Goal: Information Seeking & Learning: Learn about a topic

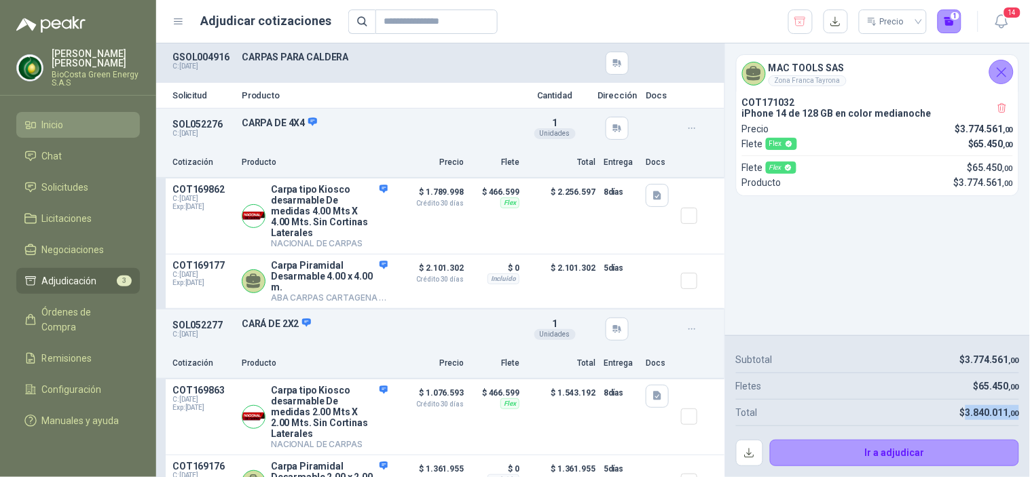
click at [60, 134] on link "Inicio" at bounding box center [78, 125] width 124 height 26
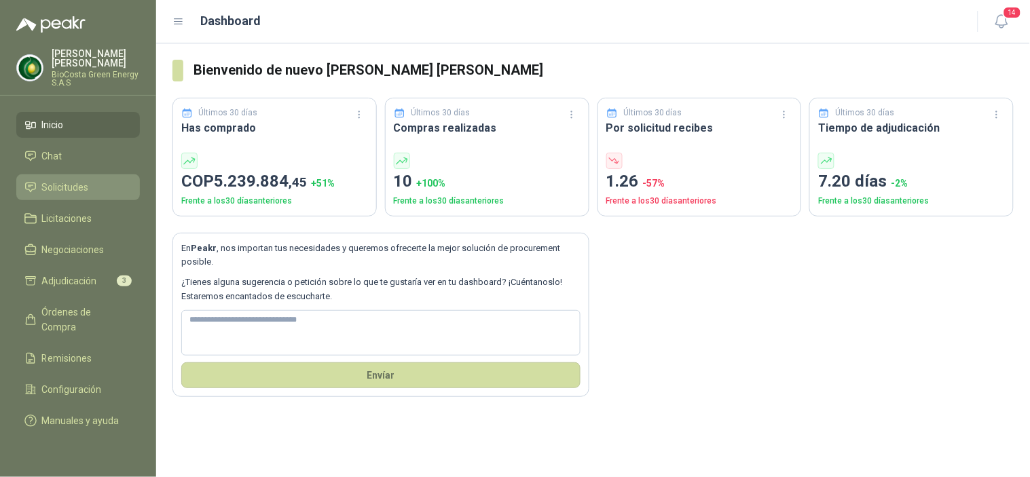
click at [54, 189] on span "Solicitudes" at bounding box center [65, 187] width 47 height 15
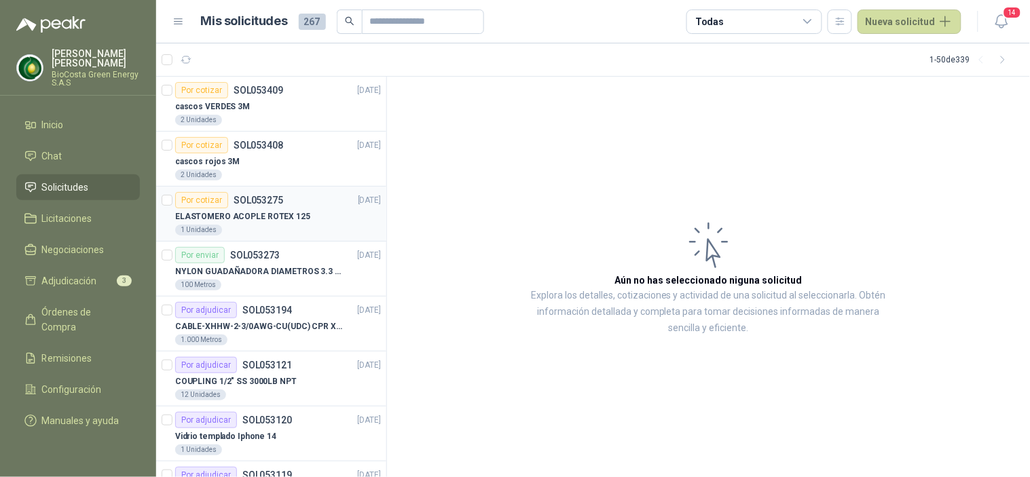
click at [252, 207] on div "Por cotizar SOL053275" at bounding box center [229, 200] width 108 height 16
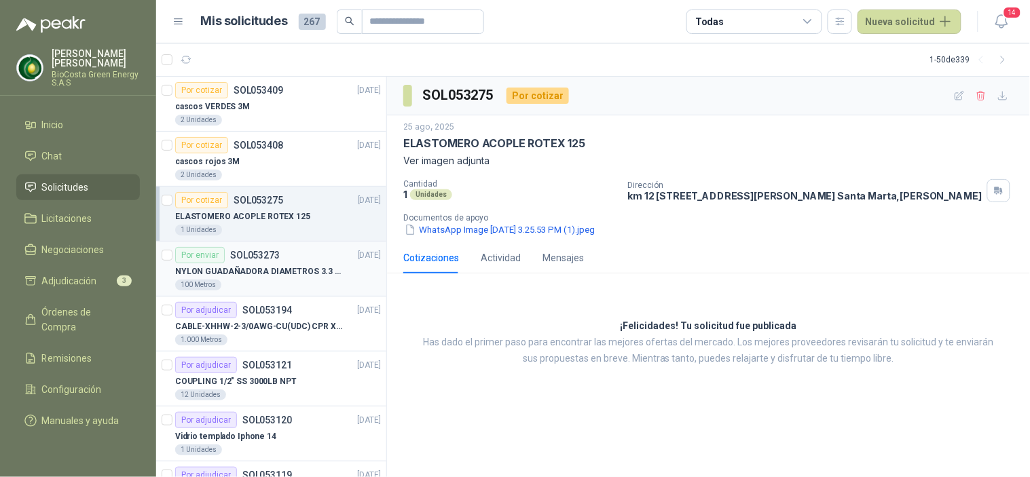
click at [265, 266] on p "NYLON GUADAÑADORA DIAMETROS 3.3 mm" at bounding box center [259, 272] width 169 height 13
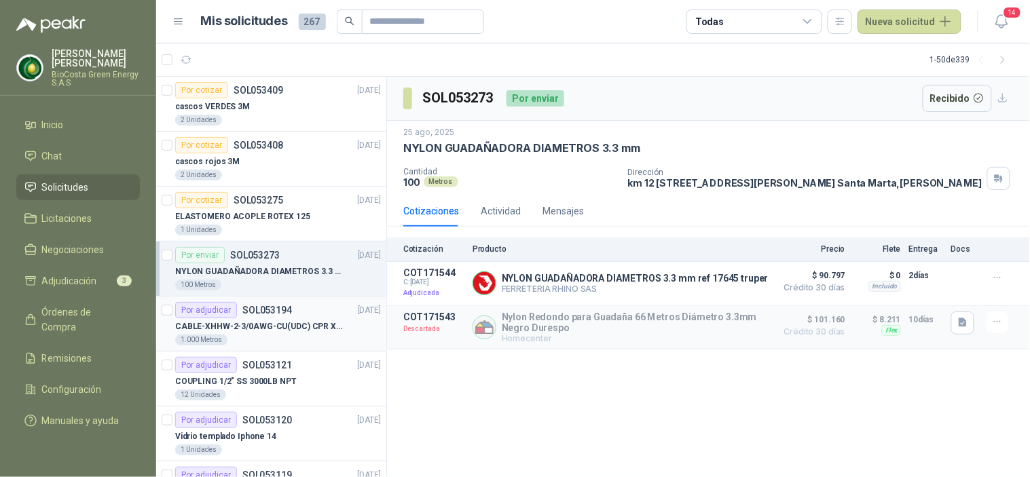
click at [255, 323] on p "CABLE-XHHW-2-3/0AWG-CU(UDC) CPR XLPE FR" at bounding box center [259, 327] width 169 height 13
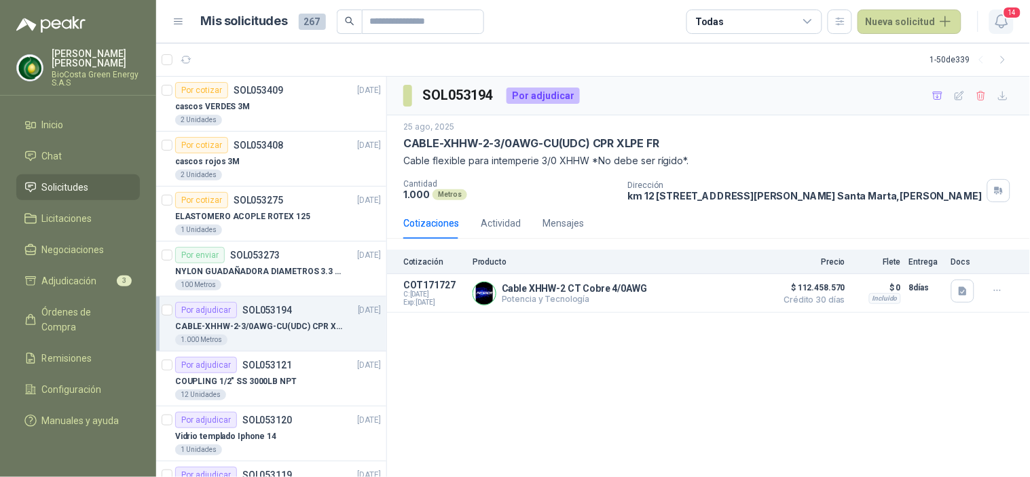
click at [996, 24] on icon "button" at bounding box center [1002, 21] width 17 height 17
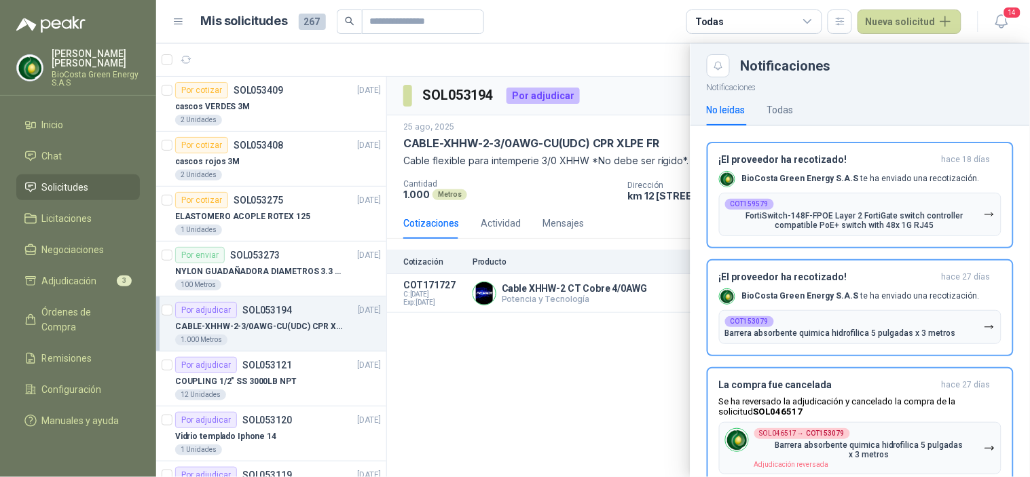
click at [545, 330] on div at bounding box center [593, 260] width 874 height 434
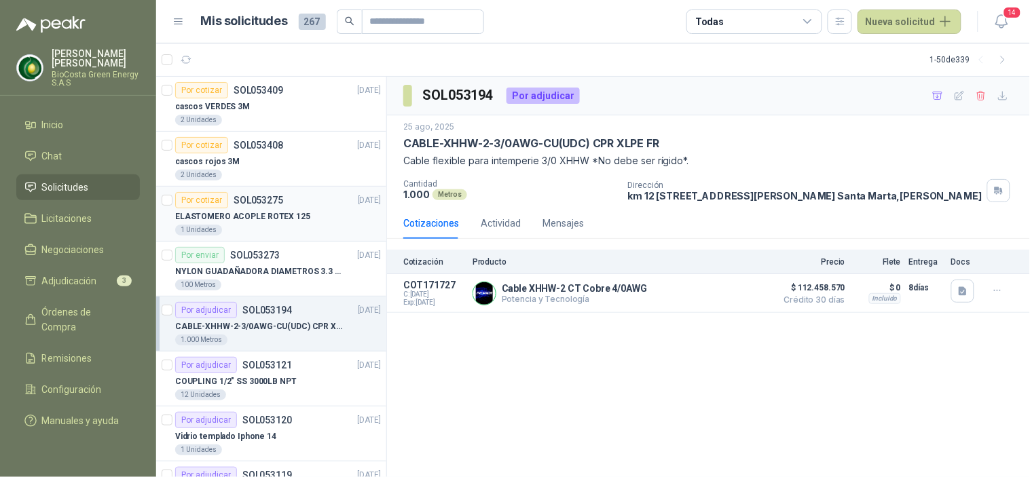
click at [249, 212] on p "ELASTOMERO ACOPLE ROTEX 125" at bounding box center [242, 217] width 135 height 13
